Goal: Transaction & Acquisition: Purchase product/service

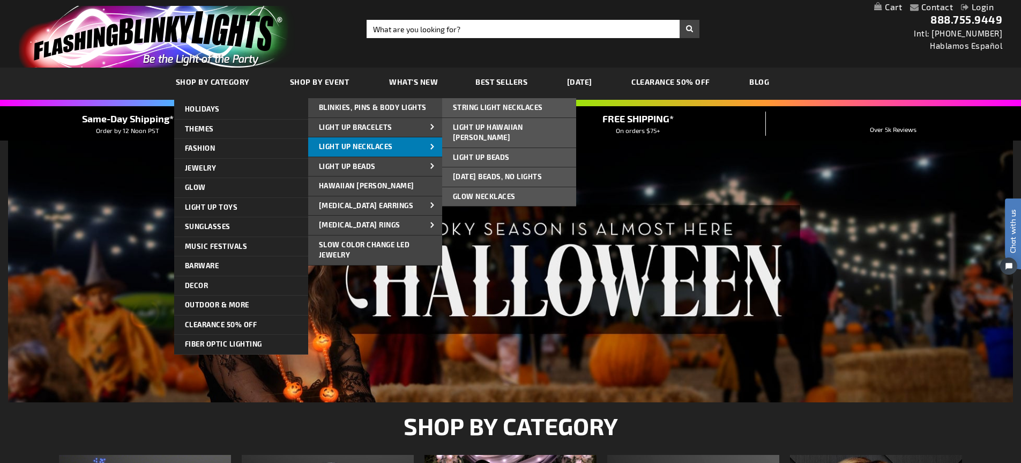
click at [345, 149] on span "Light Up Necklaces" at bounding box center [356, 146] width 74 height 9
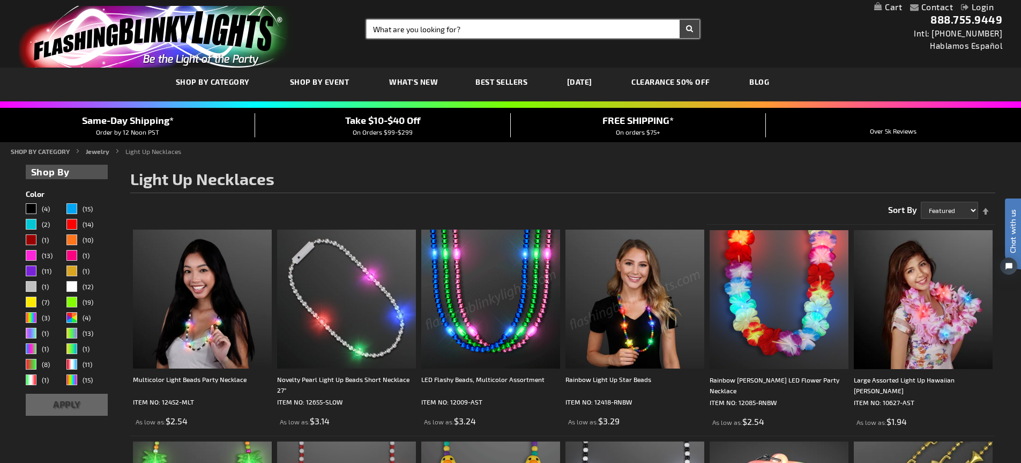
click at [499, 32] on input "Search" at bounding box center [533, 29] width 333 height 18
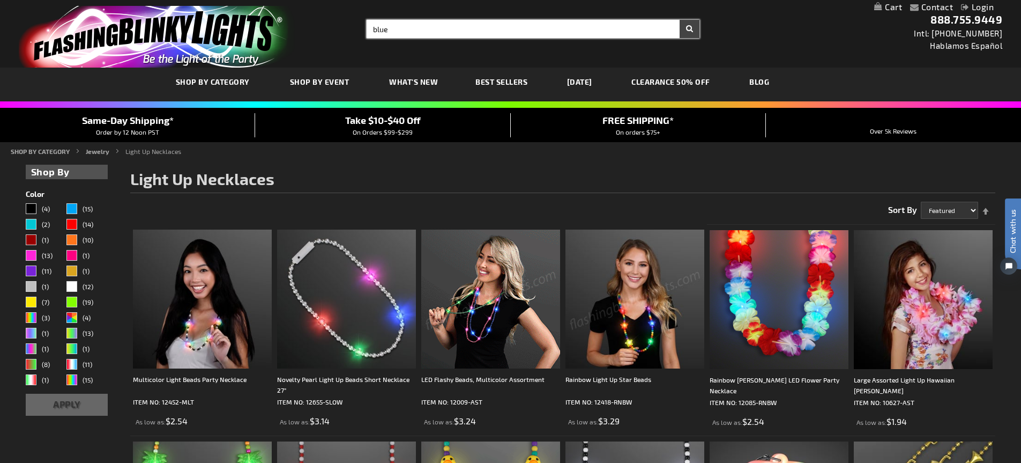
type input "blue"
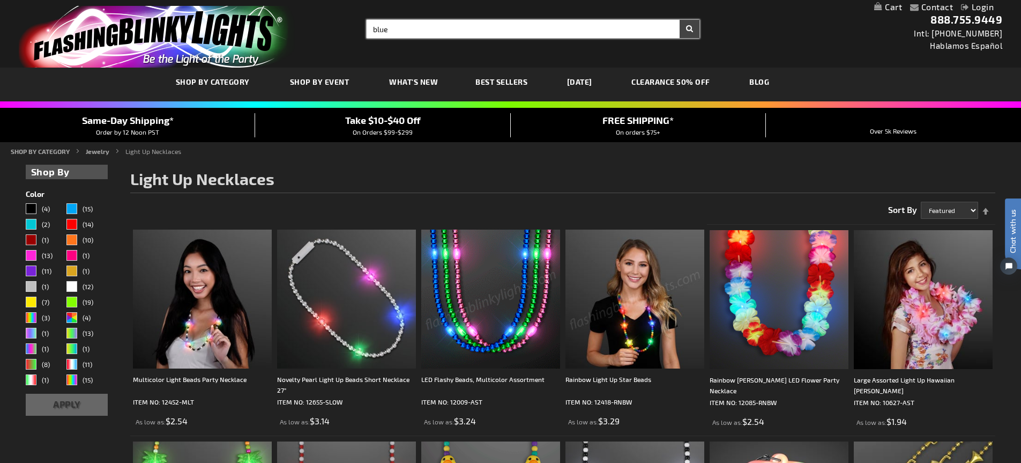
click at [680, 20] on button "Search" at bounding box center [690, 29] width 20 height 18
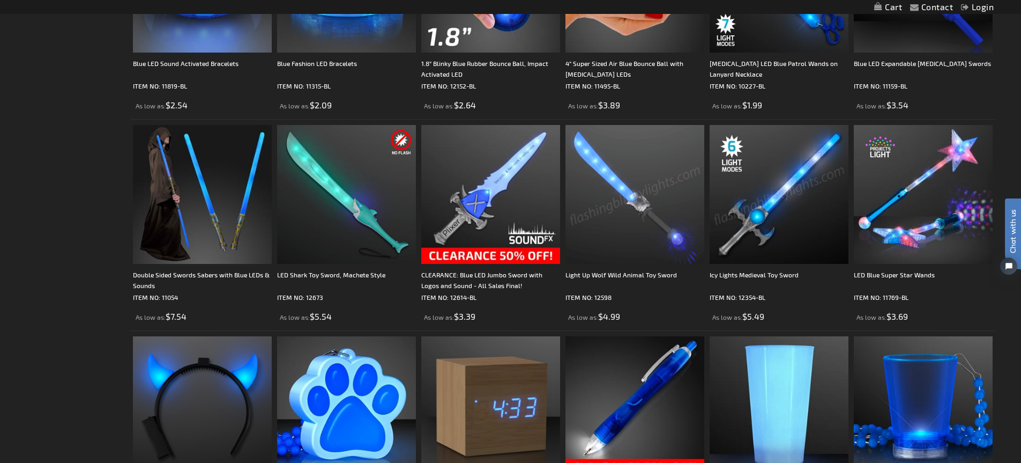
scroll to position [1930, 0]
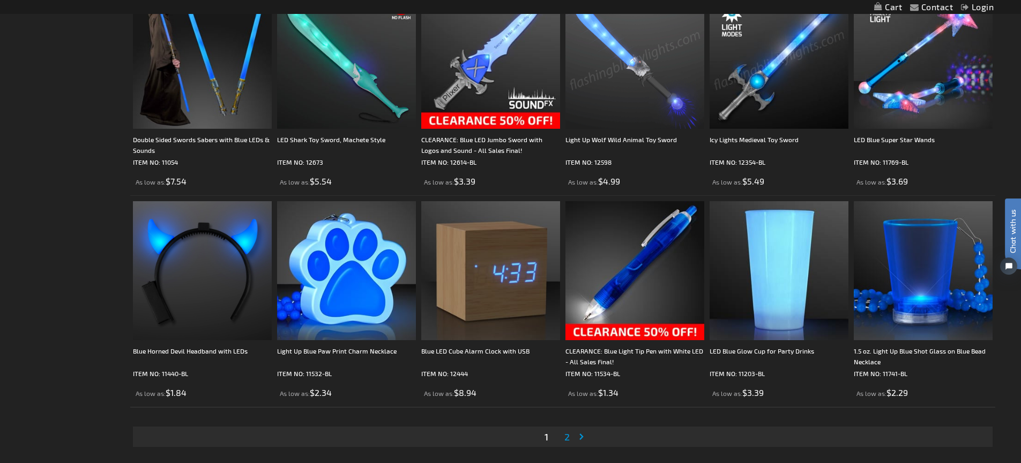
click at [569, 439] on span "2" at bounding box center [567, 437] width 5 height 12
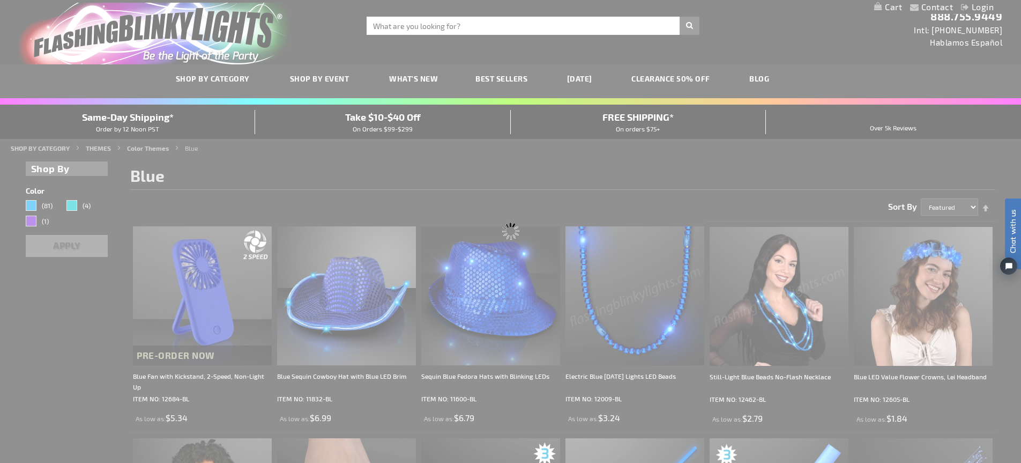
scroll to position [0, 0]
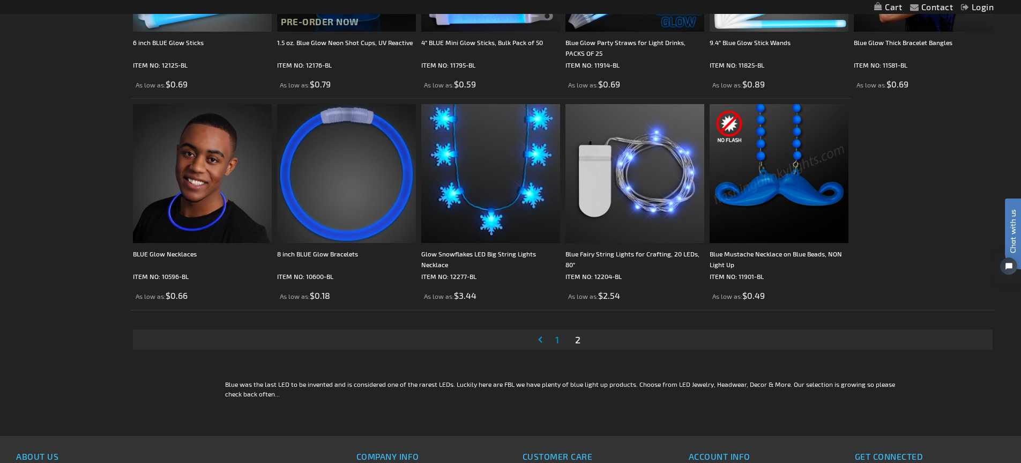
scroll to position [1394, 0]
